Goal: Transaction & Acquisition: Purchase product/service

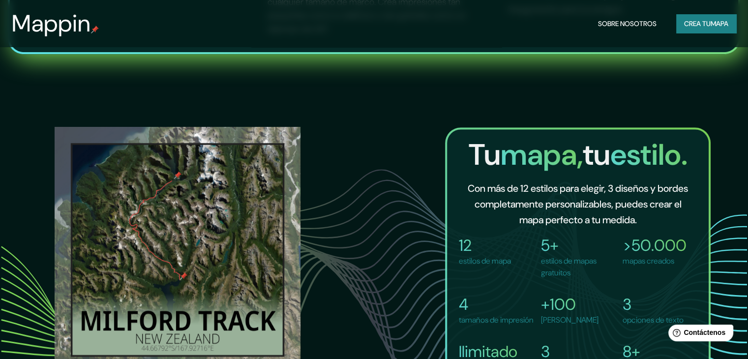
scroll to position [639, 0]
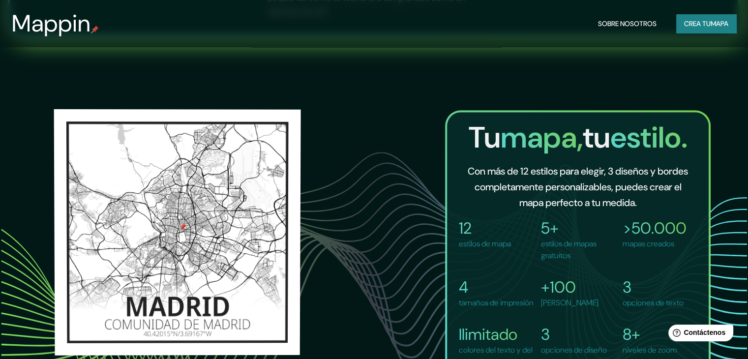
click at [176, 234] on img at bounding box center [177, 231] width 247 height 246
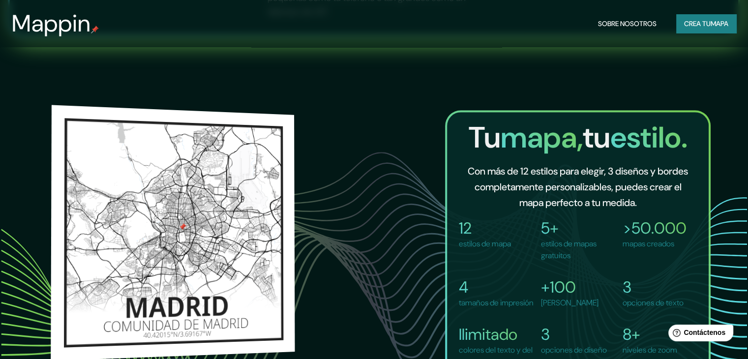
click at [229, 224] on img at bounding box center [173, 233] width 244 height 256
click at [229, 224] on img at bounding box center [173, 231] width 244 height 256
click at [229, 224] on img at bounding box center [173, 233] width 244 height 256
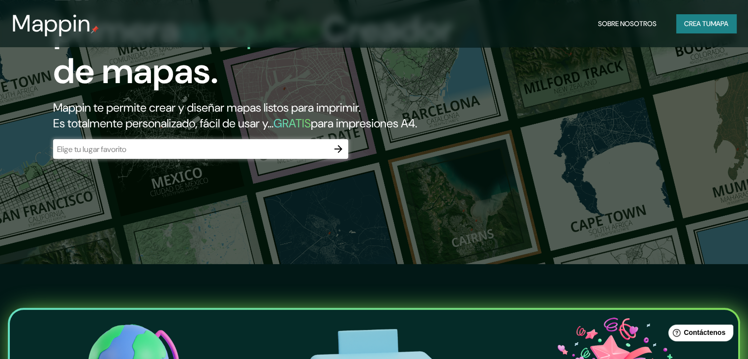
scroll to position [0, 0]
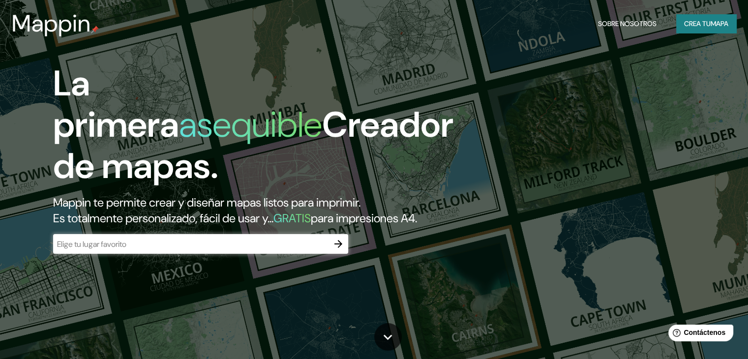
click at [717, 20] on font "mapa" at bounding box center [720, 23] width 18 height 9
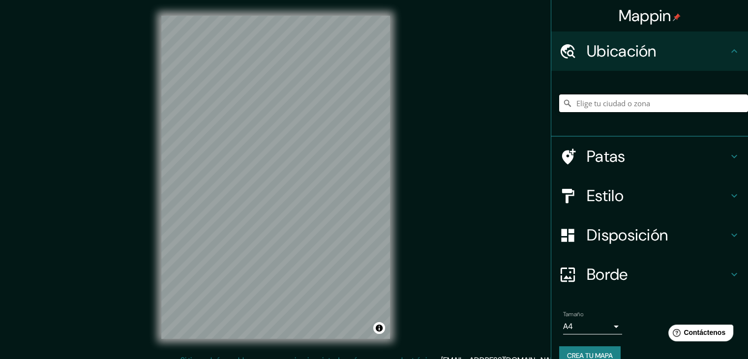
click at [604, 100] on input "Elige tu ciudad o zona" at bounding box center [653, 103] width 189 height 18
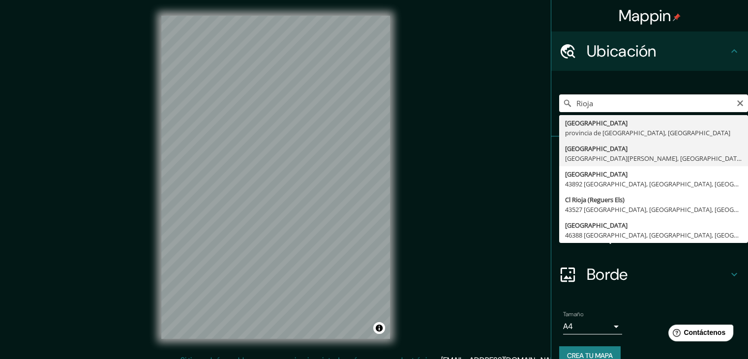
type input "[GEOGRAPHIC_DATA], [GEOGRAPHIC_DATA][PERSON_NAME], [GEOGRAPHIC_DATA]"
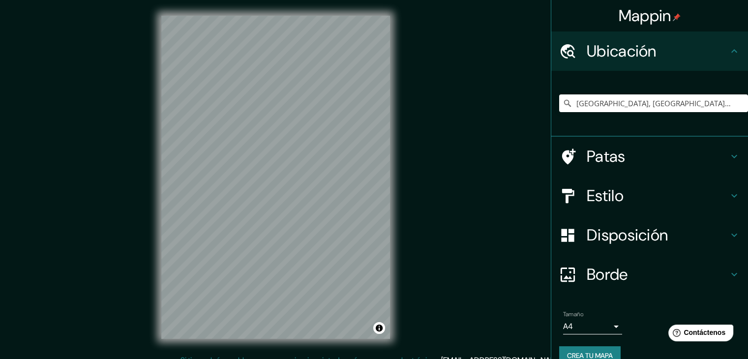
click at [677, 238] on h4 "Disposición" at bounding box center [658, 235] width 142 height 20
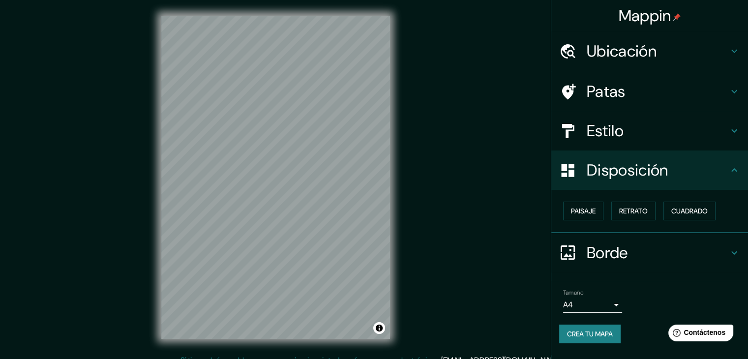
click at [652, 174] on font "Disposición" at bounding box center [627, 170] width 81 height 21
click at [577, 136] on div at bounding box center [573, 130] width 28 height 17
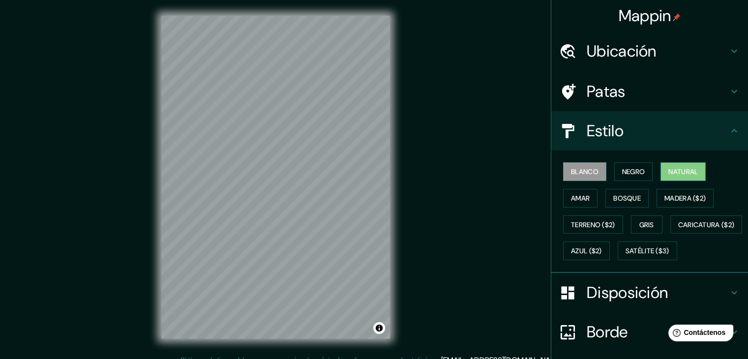
click at [670, 167] on font "Natural" at bounding box center [683, 171] width 30 height 9
click at [435, 220] on div "Mappin Ubicación [GEOGRAPHIC_DATA], [GEOGRAPHIC_DATA][PERSON_NAME], [GEOGRAPHIC…" at bounding box center [374, 185] width 748 height 370
click at [678, 231] on font "Caricatura ($2)" at bounding box center [706, 224] width 57 height 13
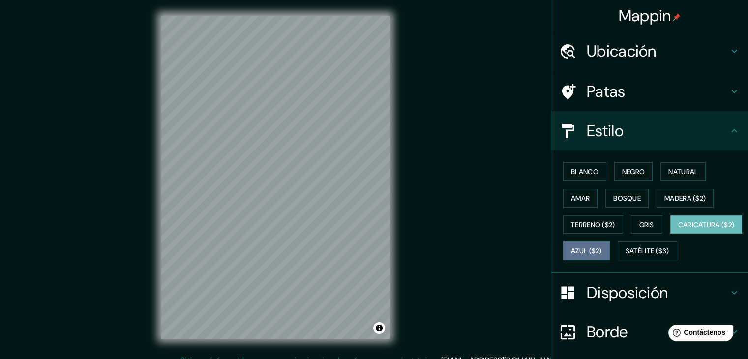
click at [602, 250] on font "Azul ($2)" at bounding box center [586, 251] width 31 height 9
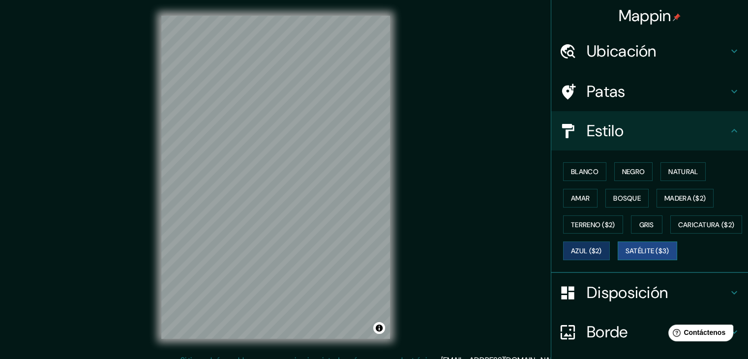
click at [618, 260] on button "Satélite ($3)" at bounding box center [648, 251] width 60 height 19
click at [679, 172] on font "Natural" at bounding box center [683, 171] width 30 height 9
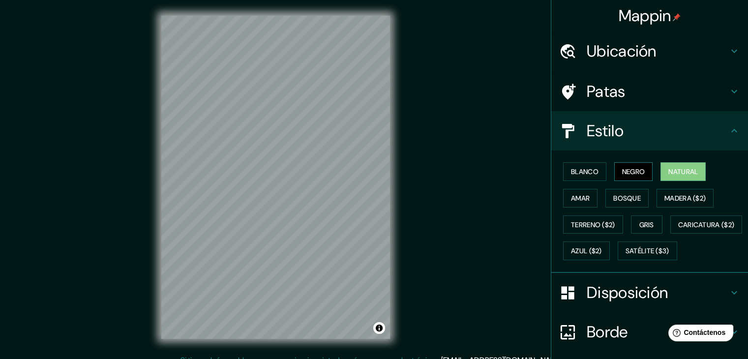
drag, startPoint x: 649, startPoint y: 171, endPoint x: 631, endPoint y: 168, distance: 18.4
click at [648, 171] on div "Blanco Negro Natural Amar Bosque Madera ($2) Terreno ($2) Gris Caricatura ($2) …" at bounding box center [653, 211] width 189 height 106
click at [628, 168] on font "Negro" at bounding box center [633, 171] width 23 height 9
click at [589, 172] on font "Blanco" at bounding box center [585, 171] width 28 height 9
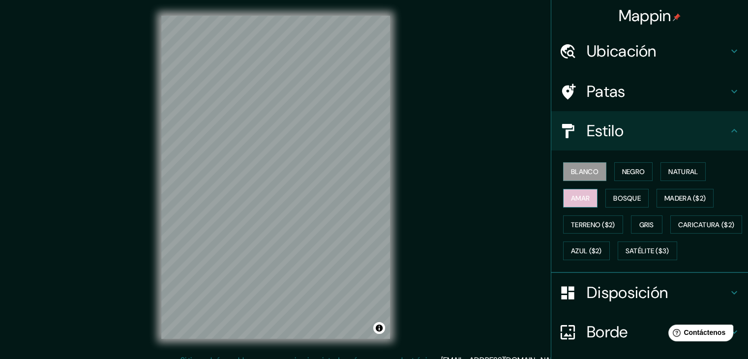
click at [580, 201] on font "Amar" at bounding box center [580, 198] width 19 height 9
click at [606, 199] on button "Bosque" at bounding box center [627, 198] width 43 height 19
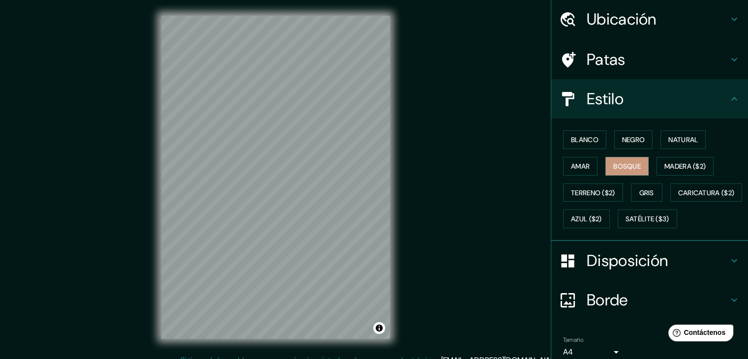
scroll to position [49, 0]
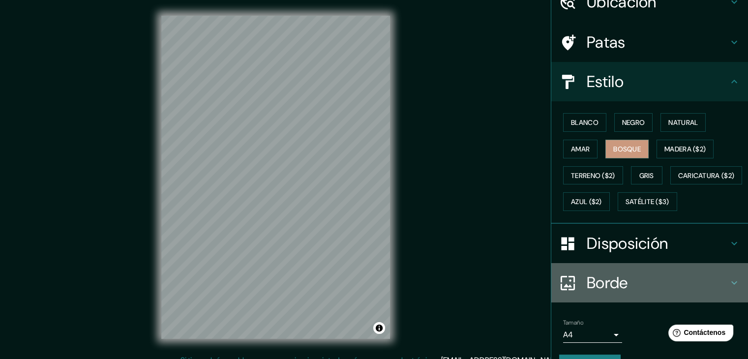
click at [633, 293] on h4 "Borde" at bounding box center [658, 283] width 142 height 20
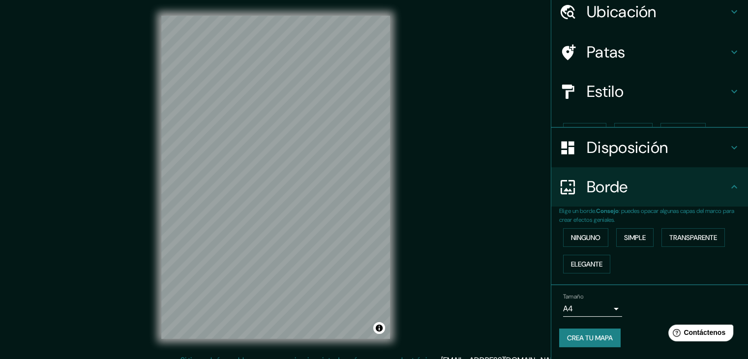
scroll to position [22, 0]
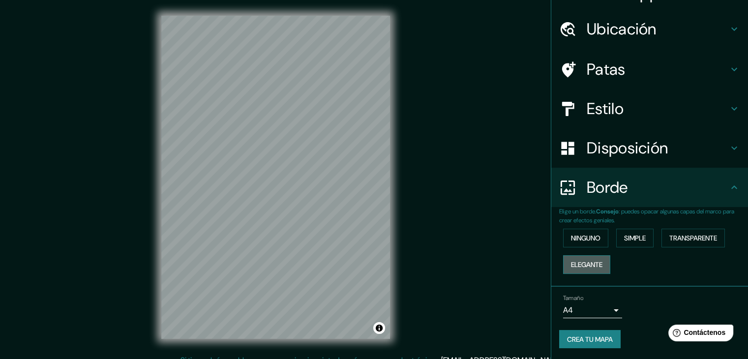
click at [597, 266] on font "Elegante" at bounding box center [586, 264] width 31 height 9
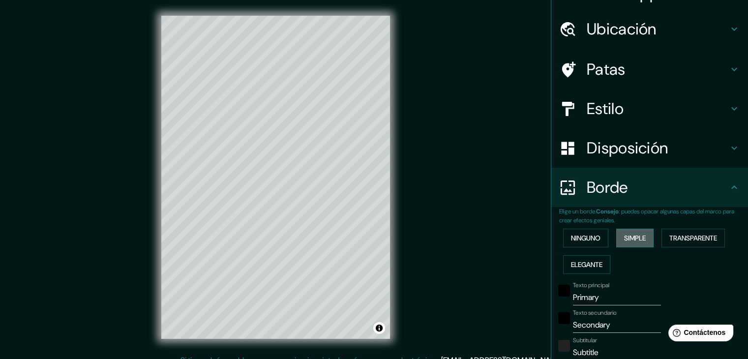
click at [639, 242] on font "Simple" at bounding box center [635, 238] width 22 height 9
click at [692, 241] on font "Transparente" at bounding box center [693, 238] width 48 height 9
click at [590, 241] on font "Ninguno" at bounding box center [586, 238] width 30 height 9
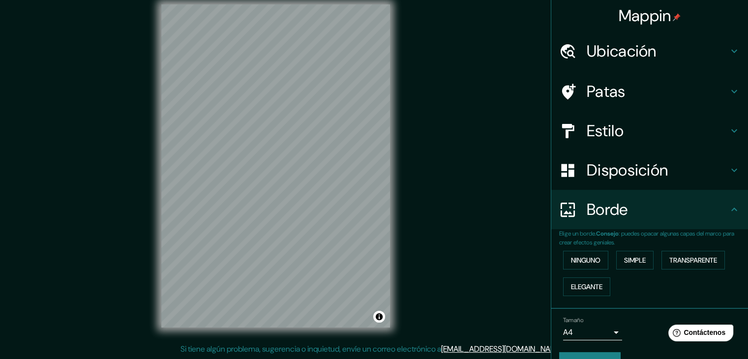
scroll to position [0, 0]
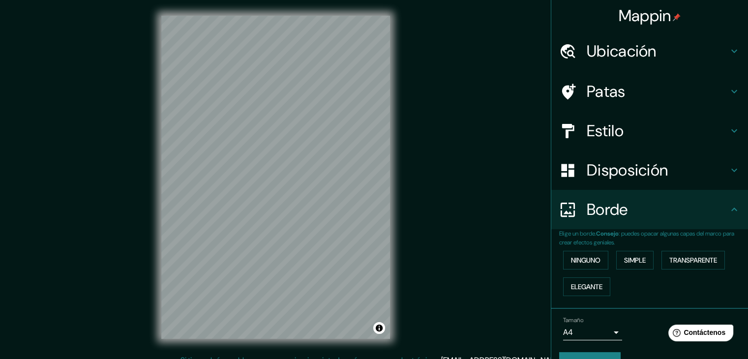
click at [630, 127] on h4 "Estilo" at bounding box center [658, 131] width 142 height 20
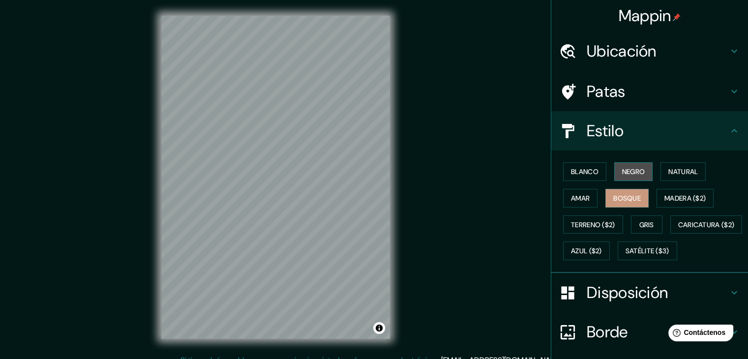
click at [646, 179] on button "Negro" at bounding box center [633, 171] width 39 height 19
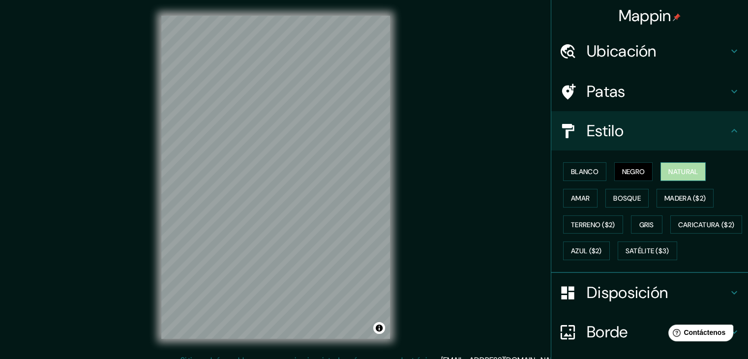
click at [679, 174] on font "Natural" at bounding box center [683, 171] width 30 height 9
click at [677, 195] on font "Madera ($2)" at bounding box center [685, 198] width 41 height 9
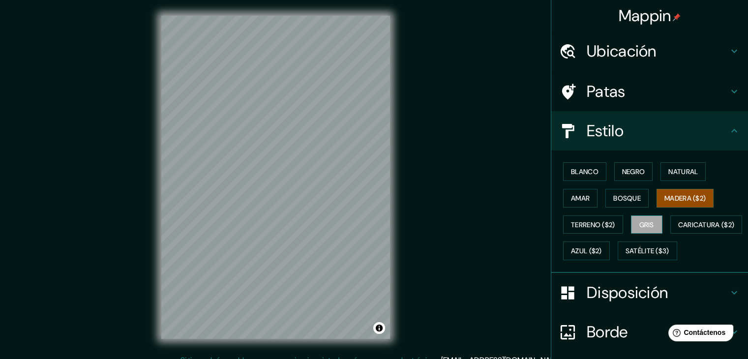
click at [642, 231] on button "Gris" at bounding box center [646, 224] width 31 height 19
click at [605, 232] on button "Terreno ($2)" at bounding box center [593, 224] width 60 height 19
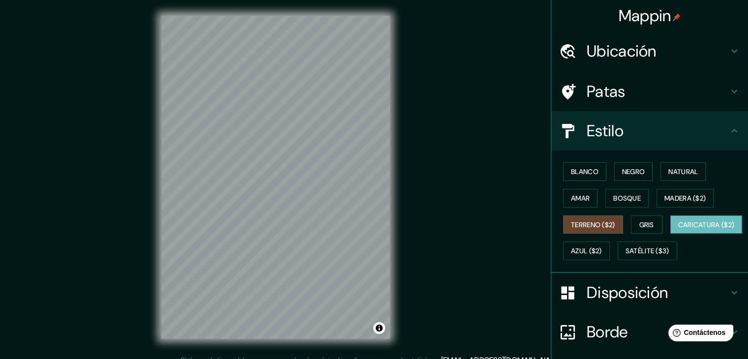
click at [678, 229] on font "Caricatura ($2)" at bounding box center [706, 224] width 57 height 9
click at [578, 178] on button "Blanco" at bounding box center [584, 171] width 43 height 19
